Goal: Task Accomplishment & Management: Complete application form

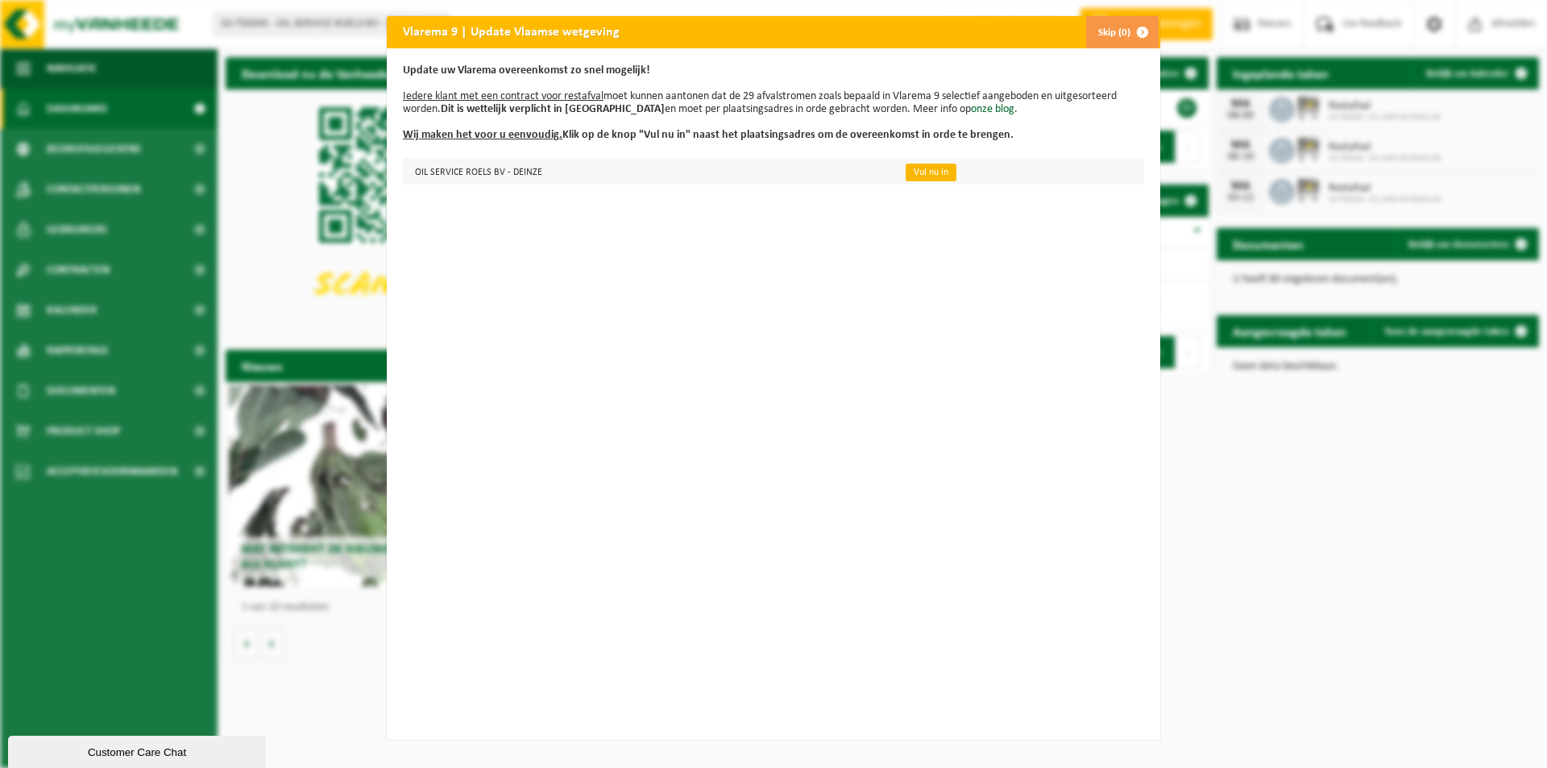
click at [906, 170] on link "Vul nu in" at bounding box center [931, 173] width 51 height 18
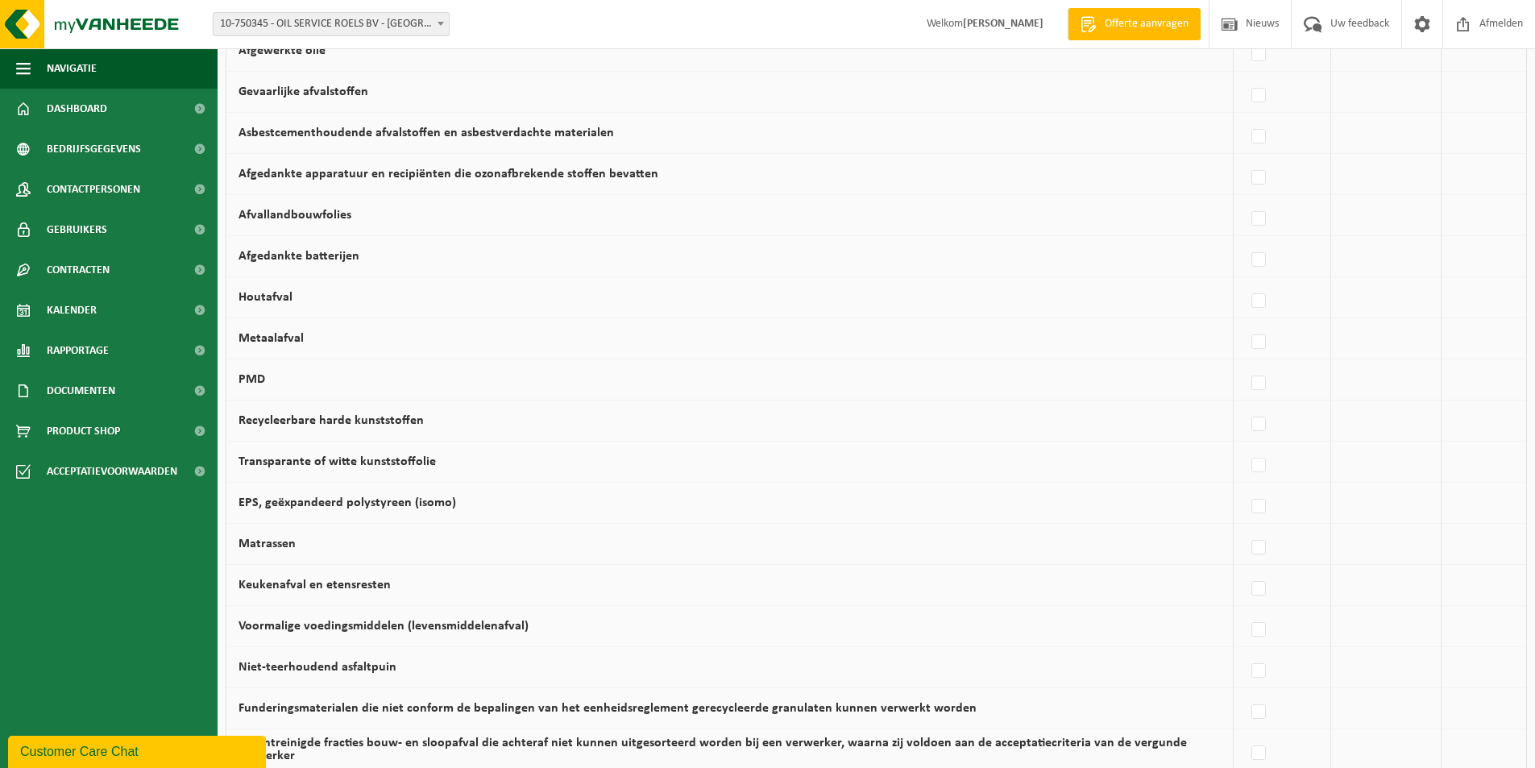
scroll to position [645, 0]
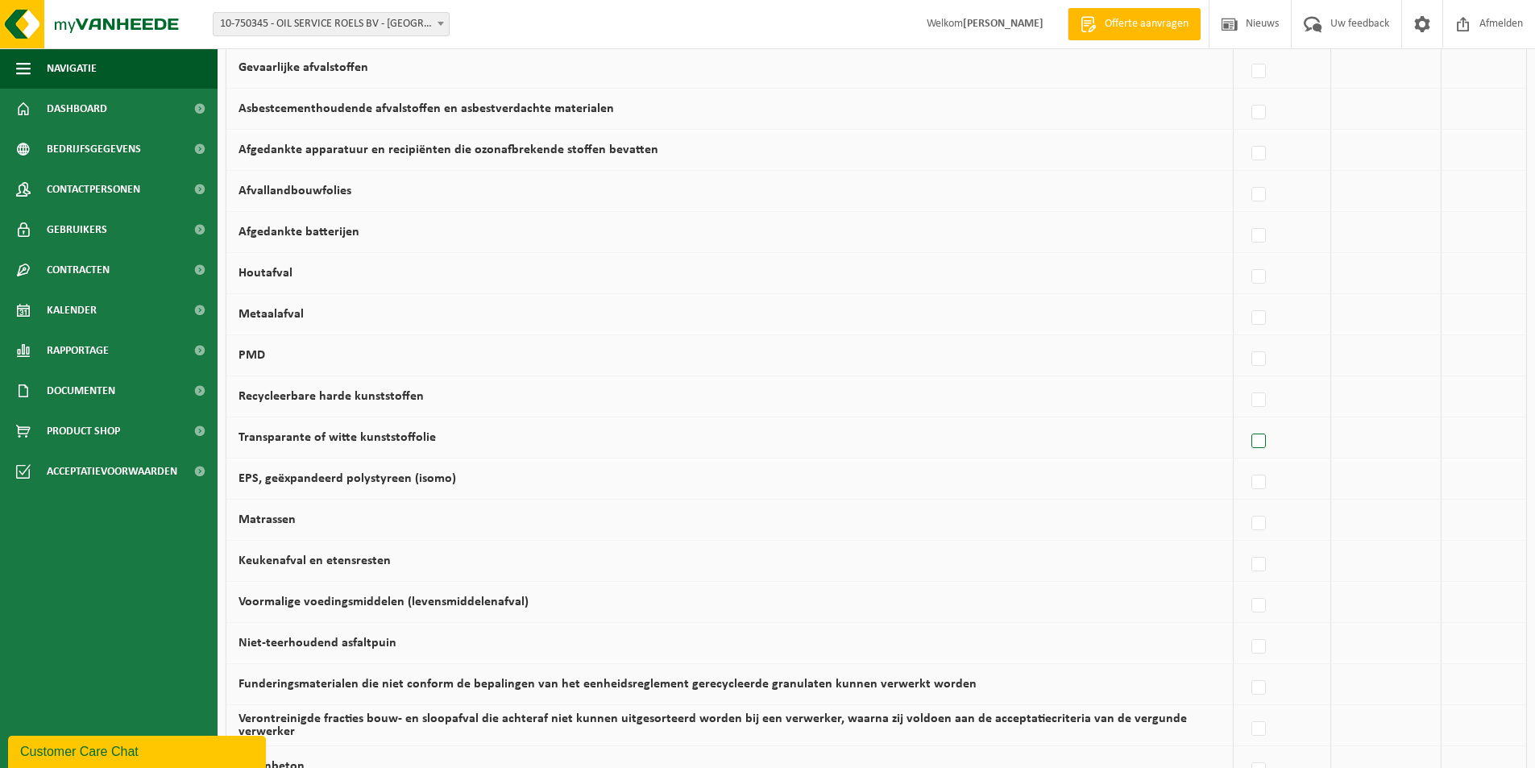
click at [1267, 440] on label at bounding box center [1259, 441] width 23 height 24
click at [1246, 421] on input "Transparante of witte kunststoffolie" at bounding box center [1245, 421] width 1 height 1
checkbox input "true"
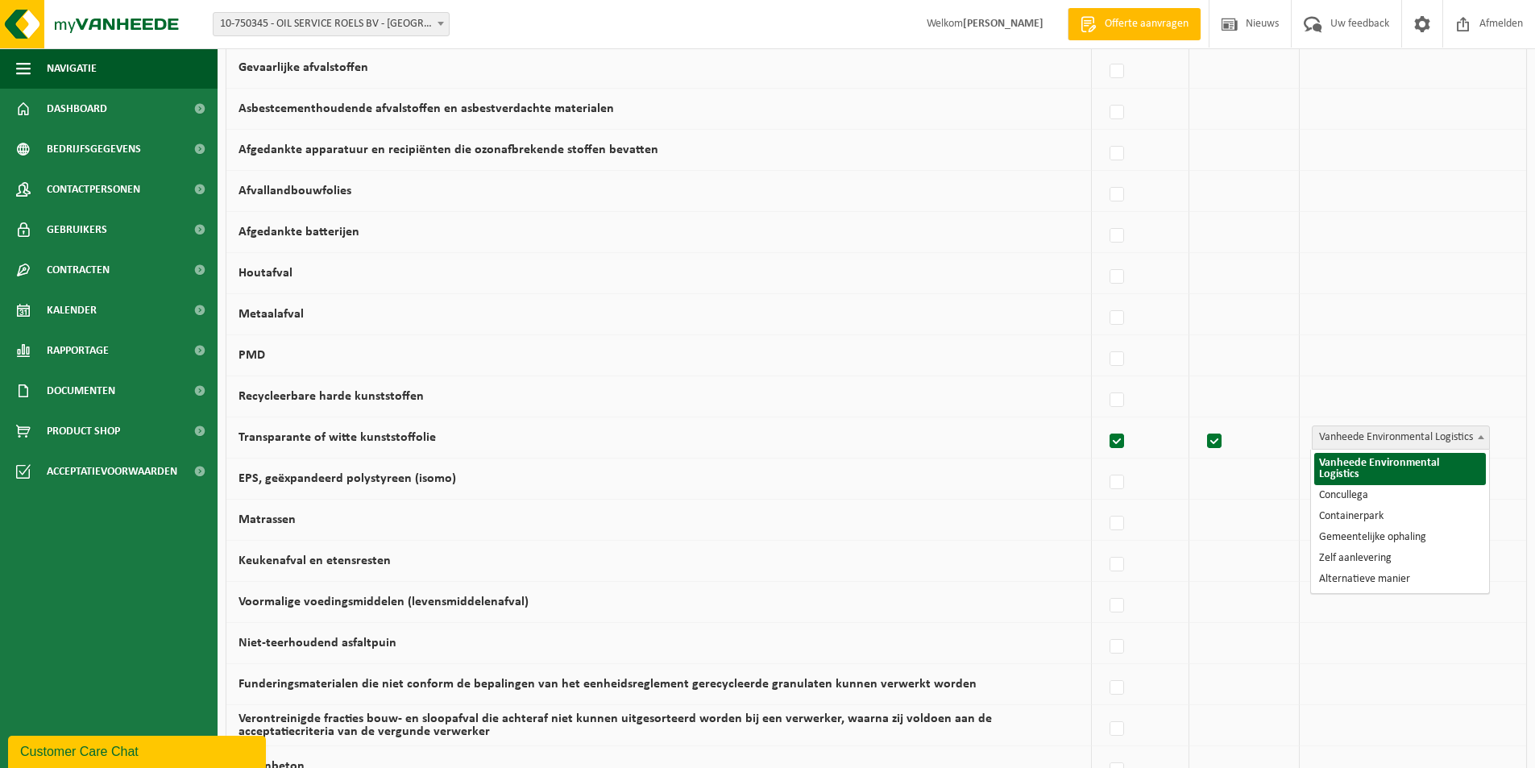
click at [1350, 440] on span "Vanheede Environmental Logistics" at bounding box center [1401, 437] width 176 height 23
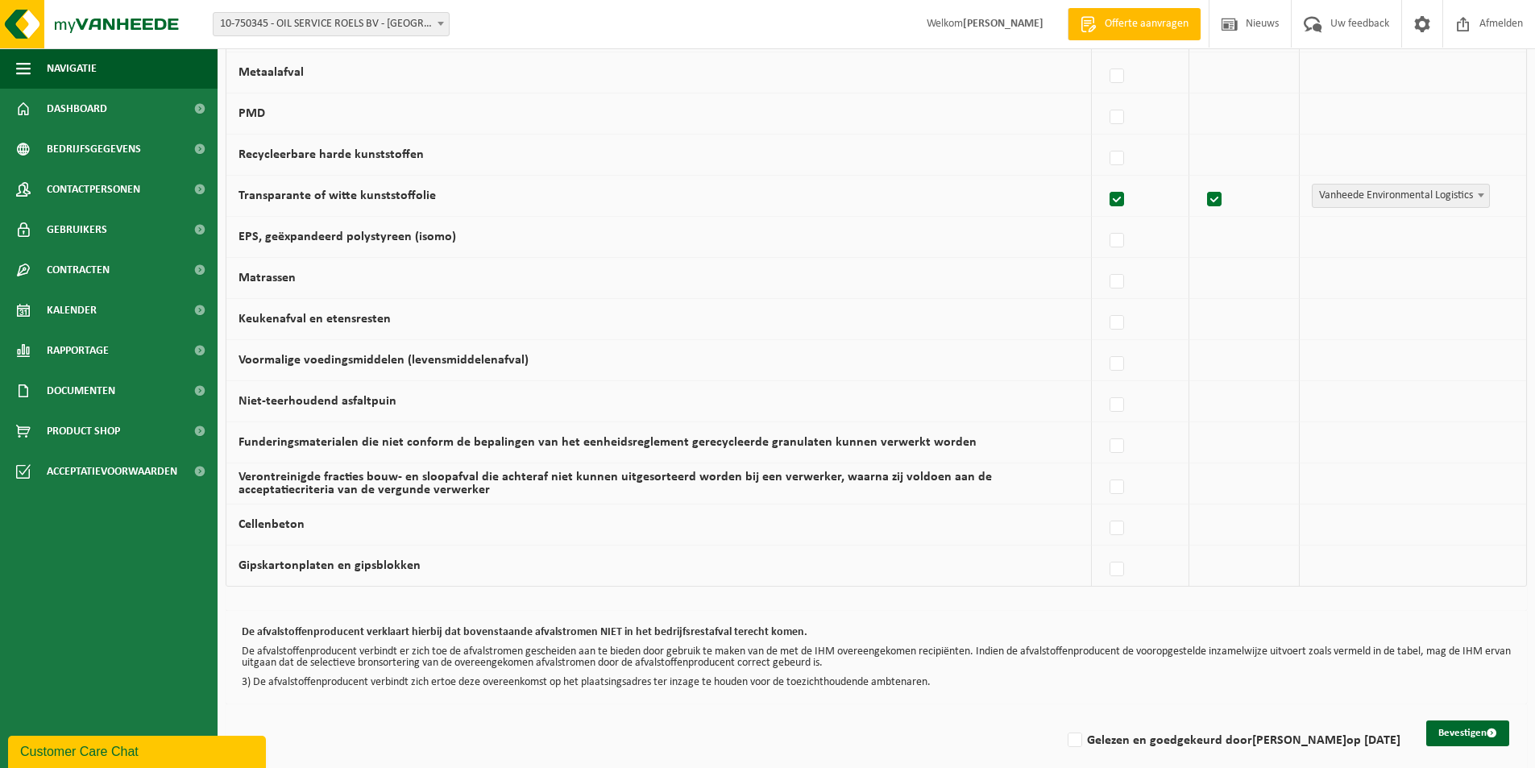
scroll to position [903, 0]
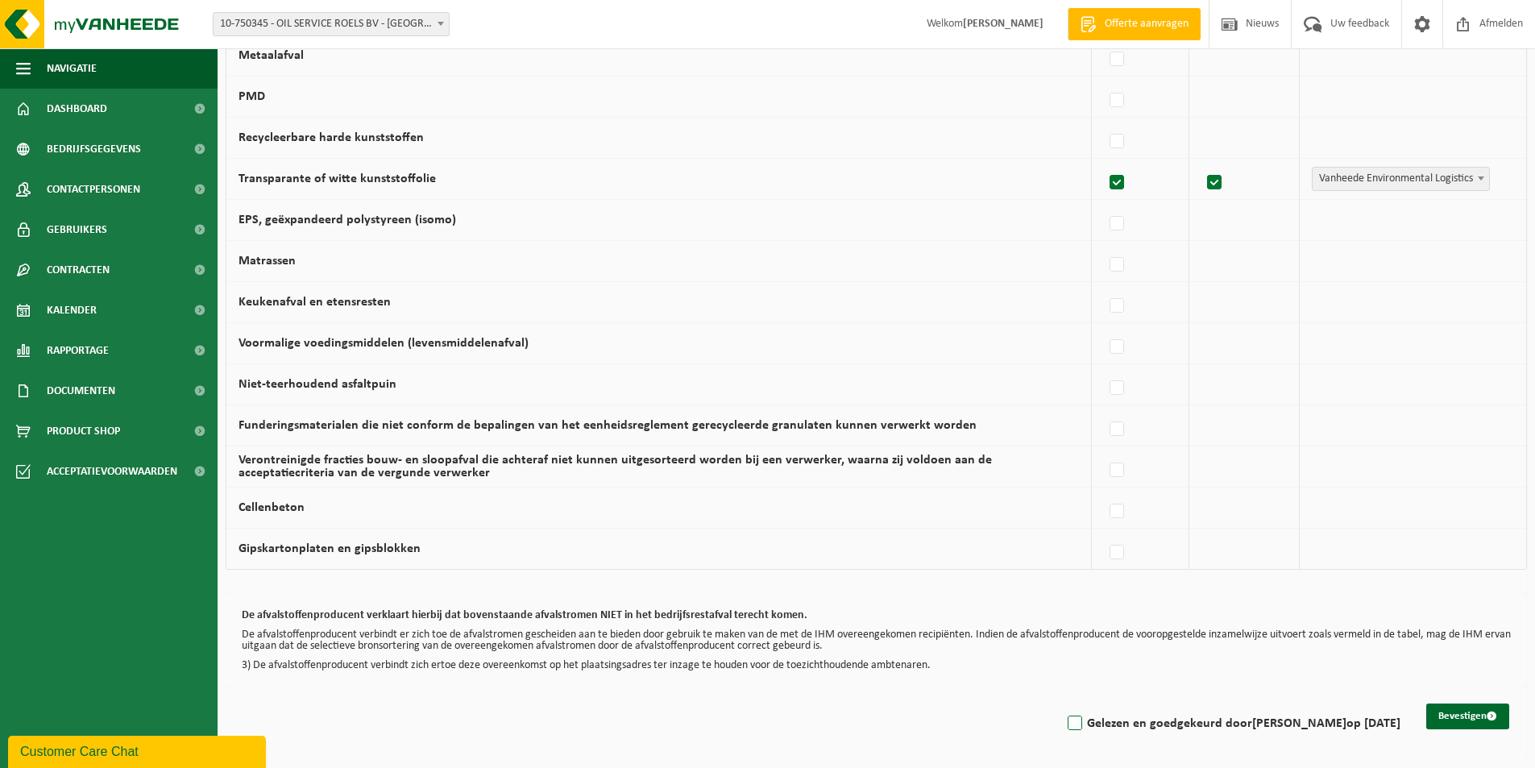
click at [1087, 728] on label "Gelezen en goedgekeurd door JONAS ROELS op 02/09/25" at bounding box center [1232, 723] width 336 height 24
click at [1062, 703] on input "Gelezen en goedgekeurd door JONAS ROELS op 02/09/25" at bounding box center [1061, 703] width 1 height 1
checkbox input "true"
click at [1460, 718] on button "Bevestigen" at bounding box center [1467, 716] width 83 height 26
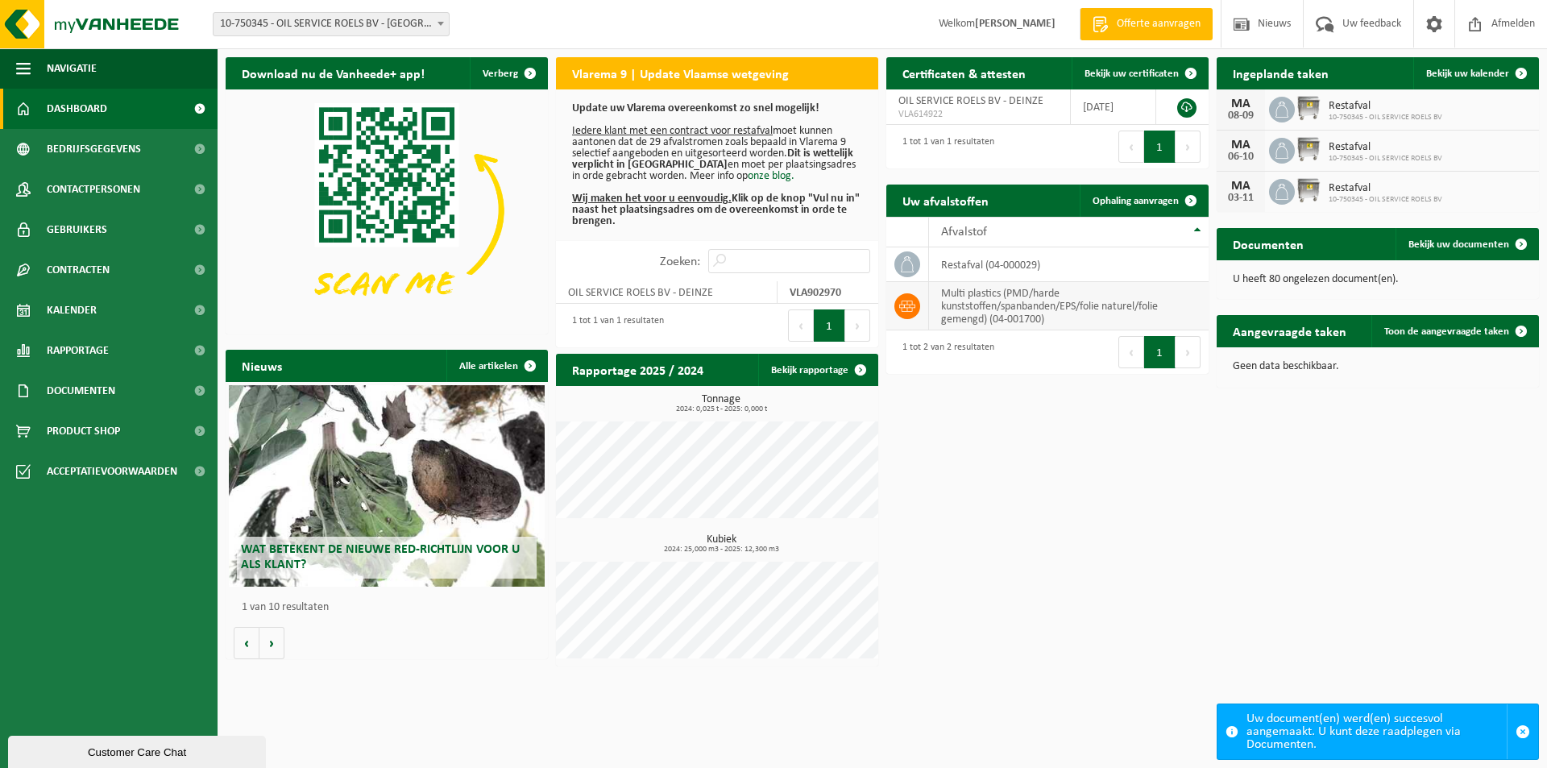
click at [908, 309] on icon at bounding box center [907, 306] width 16 height 16
click at [969, 302] on td "multi plastics (PMD/harde kunststoffen/spanbanden/EPS/folie naturel/folie gemen…" at bounding box center [1069, 306] width 280 height 48
click at [901, 306] on icon at bounding box center [907, 306] width 16 height 16
click at [1142, 197] on span "Ophaling aanvragen" at bounding box center [1136, 201] width 86 height 10
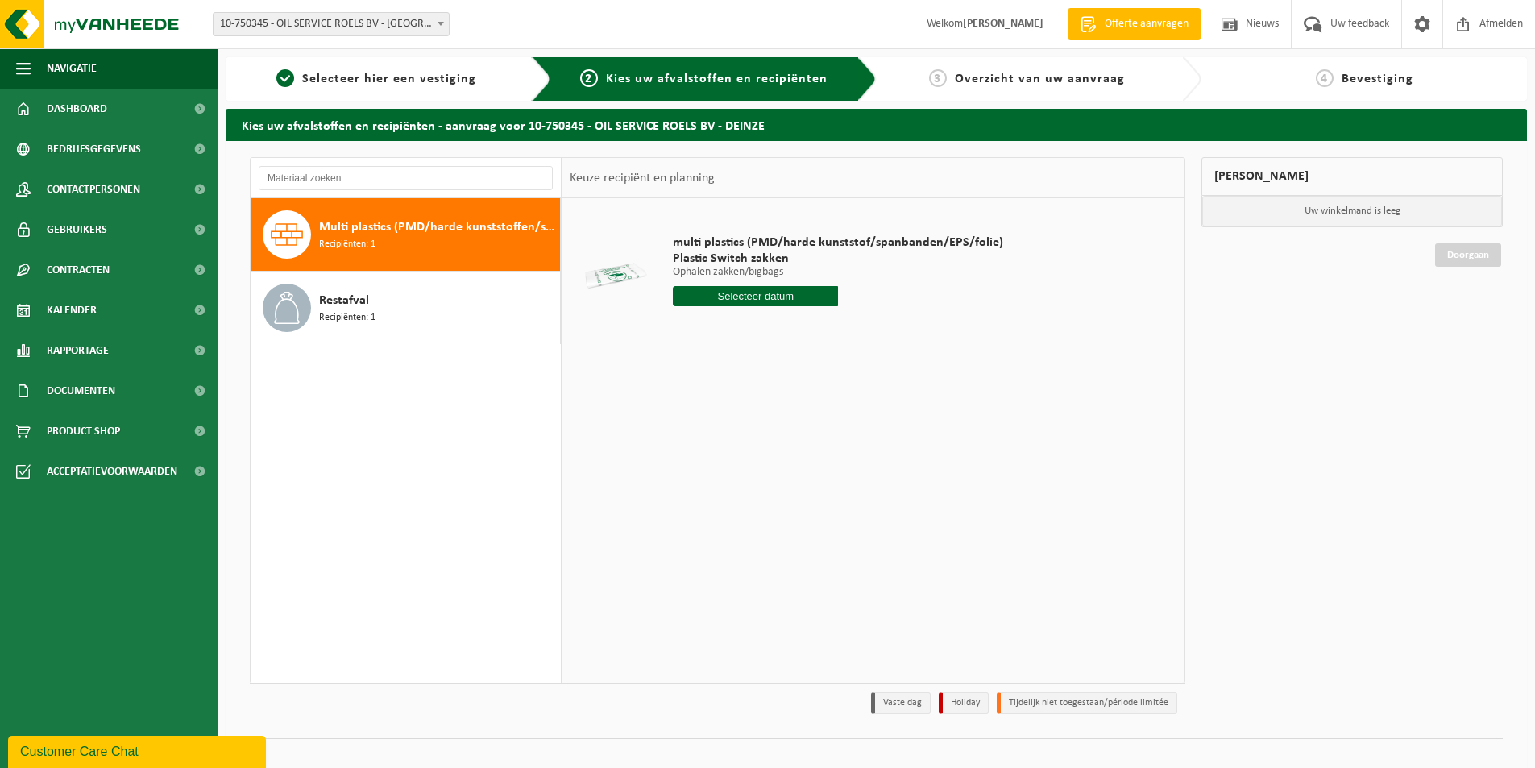
click at [744, 300] on input "text" at bounding box center [755, 296] width 165 height 20
click at [796, 384] on div "5" at bounding box center [801, 388] width 28 height 26
type input "Van 2025-09-05"
click at [821, 321] on input "2" at bounding box center [755, 325] width 165 height 21
click at [821, 321] on input "3" at bounding box center [755, 325] width 165 height 21
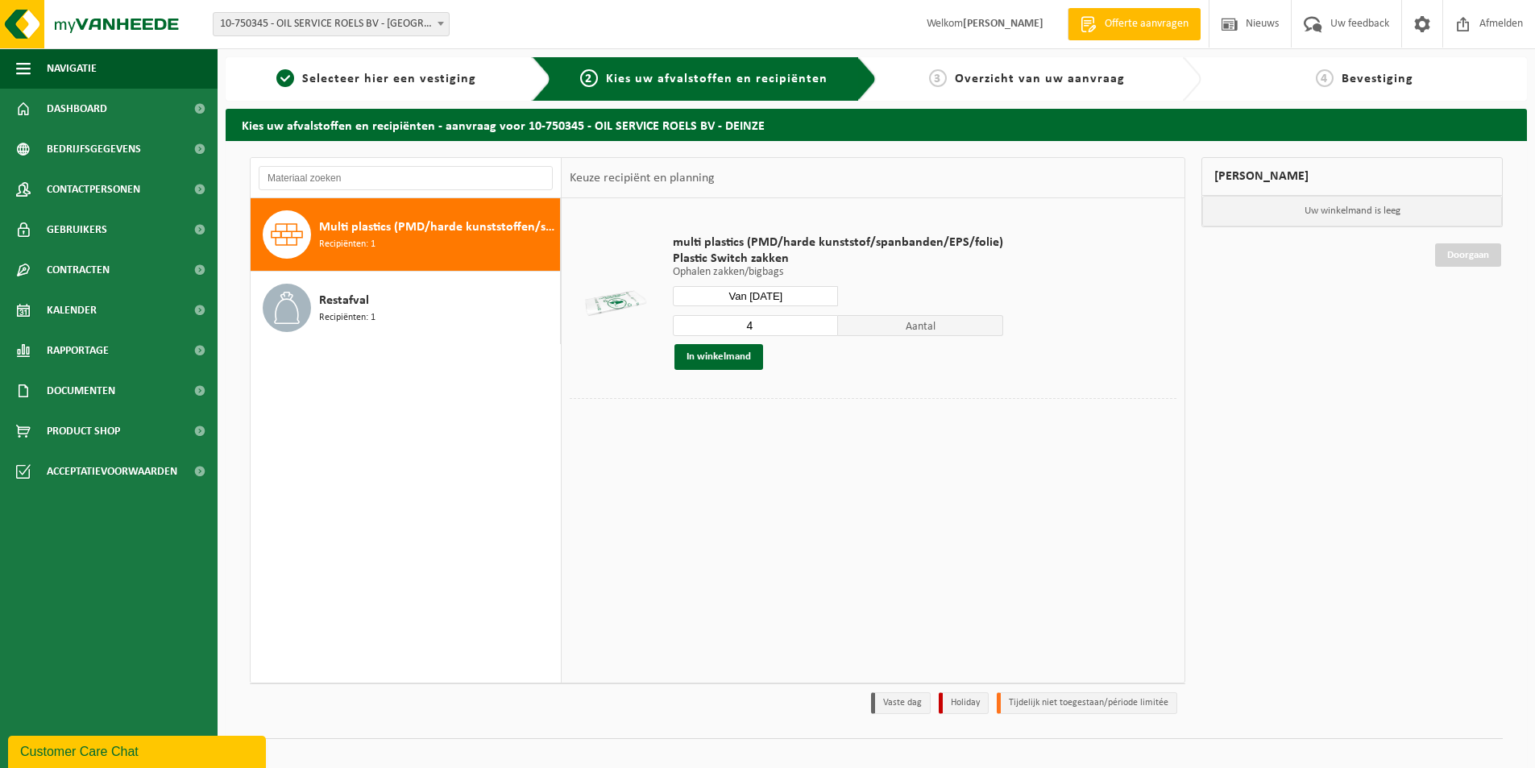
click at [821, 321] on input "4" at bounding box center [755, 325] width 165 height 21
type input "5"
click at [821, 321] on input "5" at bounding box center [755, 325] width 165 height 21
click at [725, 354] on button "In winkelmand" at bounding box center [718, 357] width 89 height 26
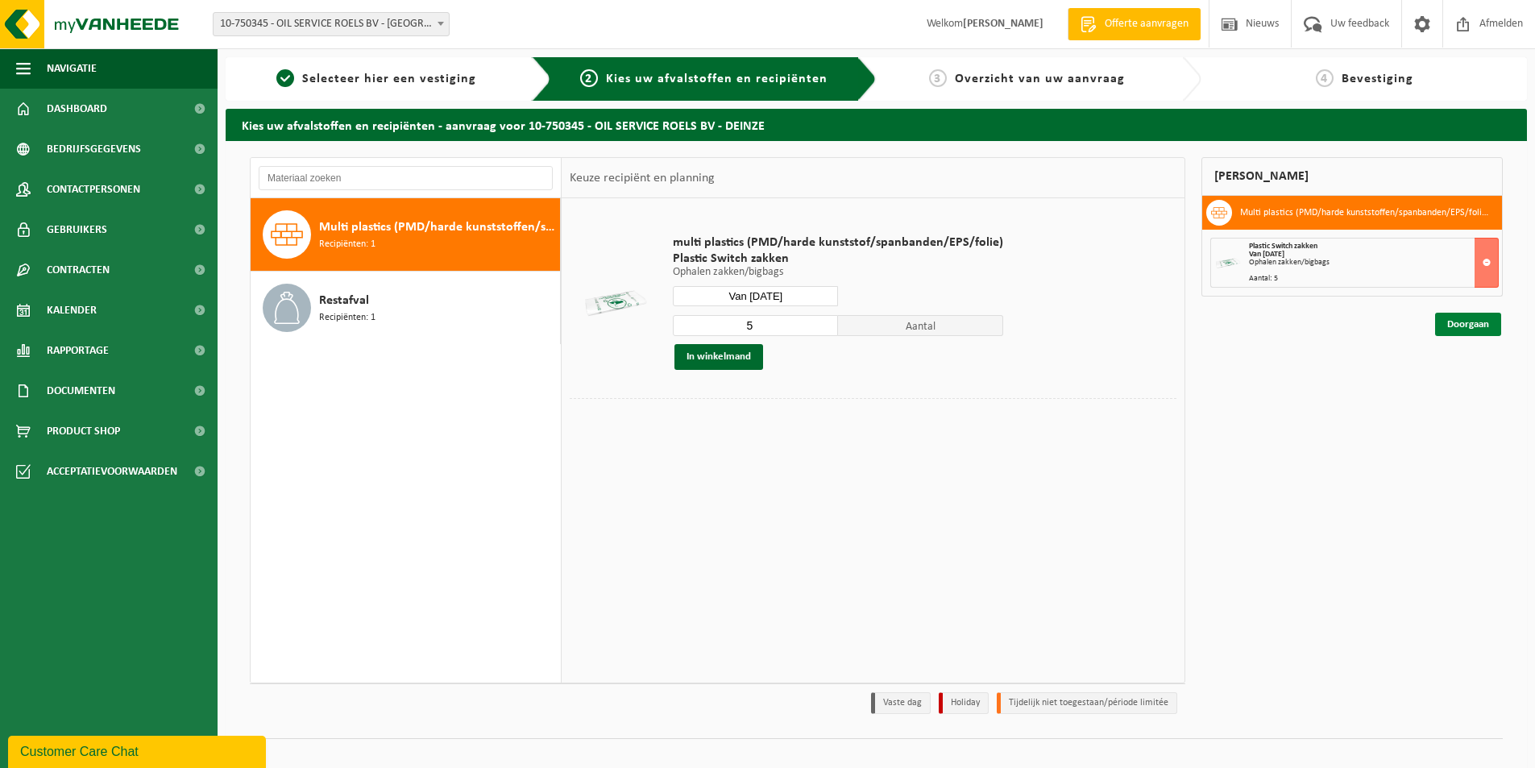
click at [1458, 317] on link "Doorgaan" at bounding box center [1468, 324] width 66 height 23
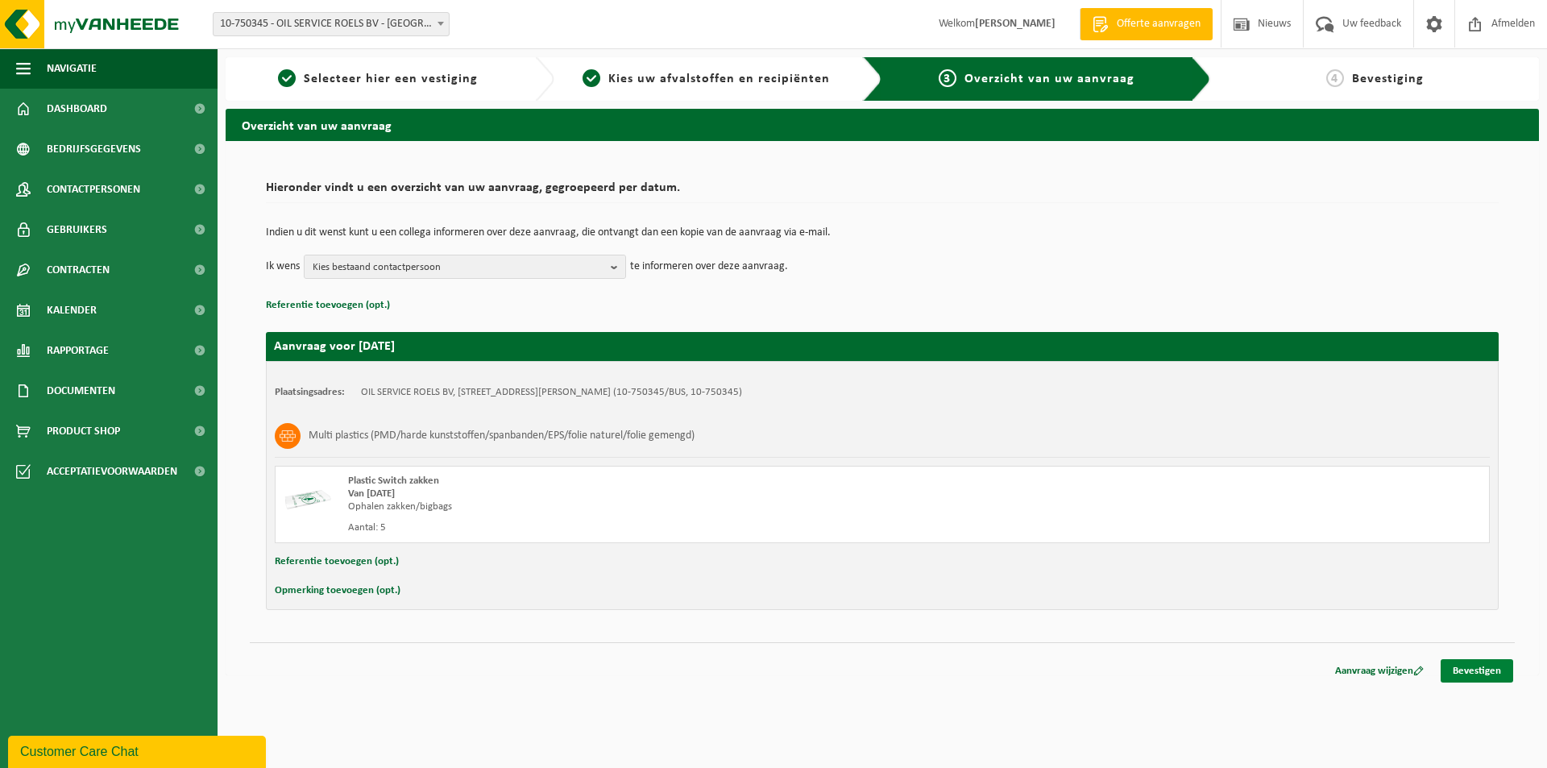
click at [1489, 676] on link "Bevestigen" at bounding box center [1477, 670] width 73 height 23
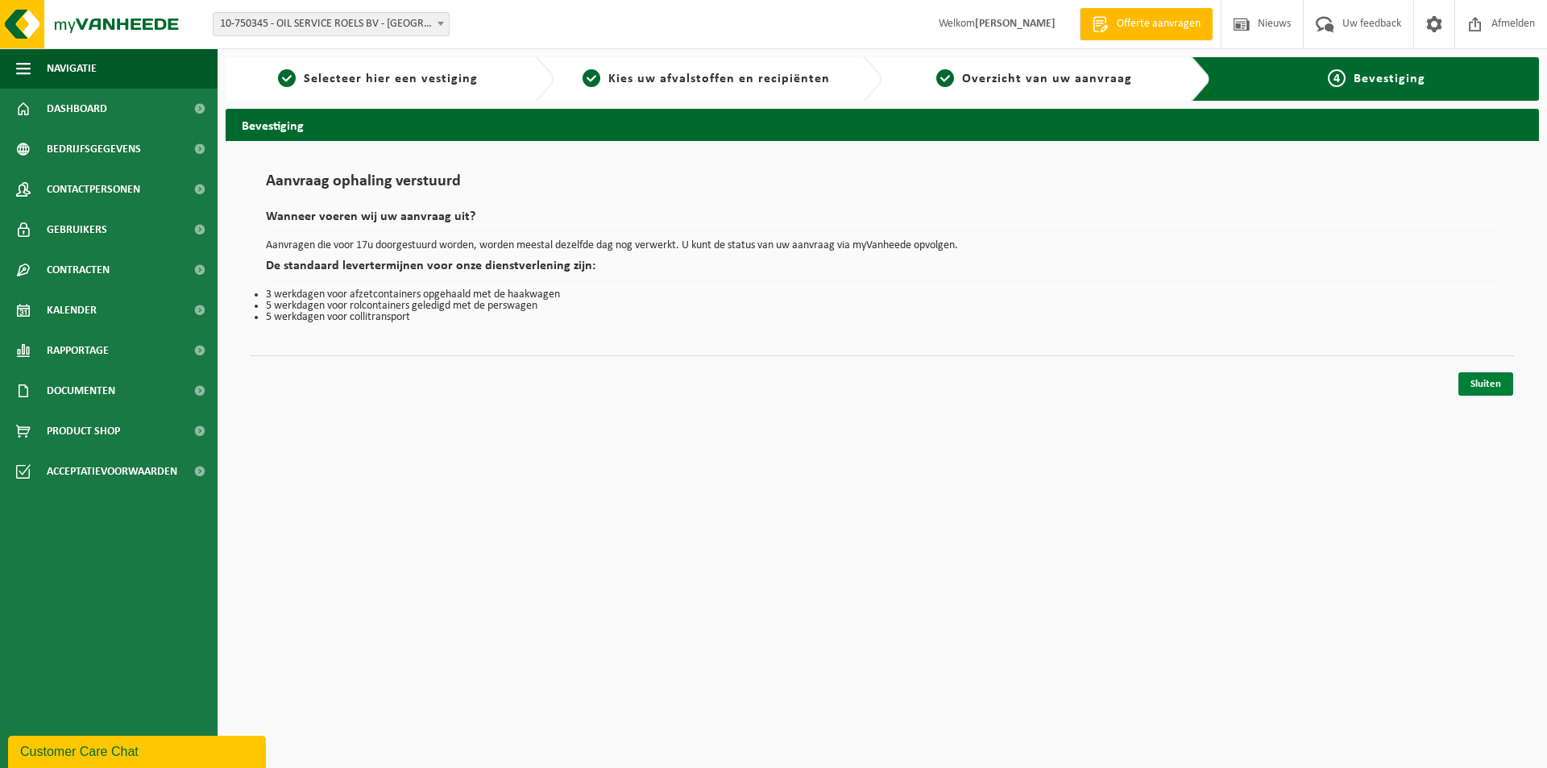
click at [1479, 381] on link "Sluiten" at bounding box center [1485, 383] width 55 height 23
